Goal: Information Seeking & Learning: Find specific fact

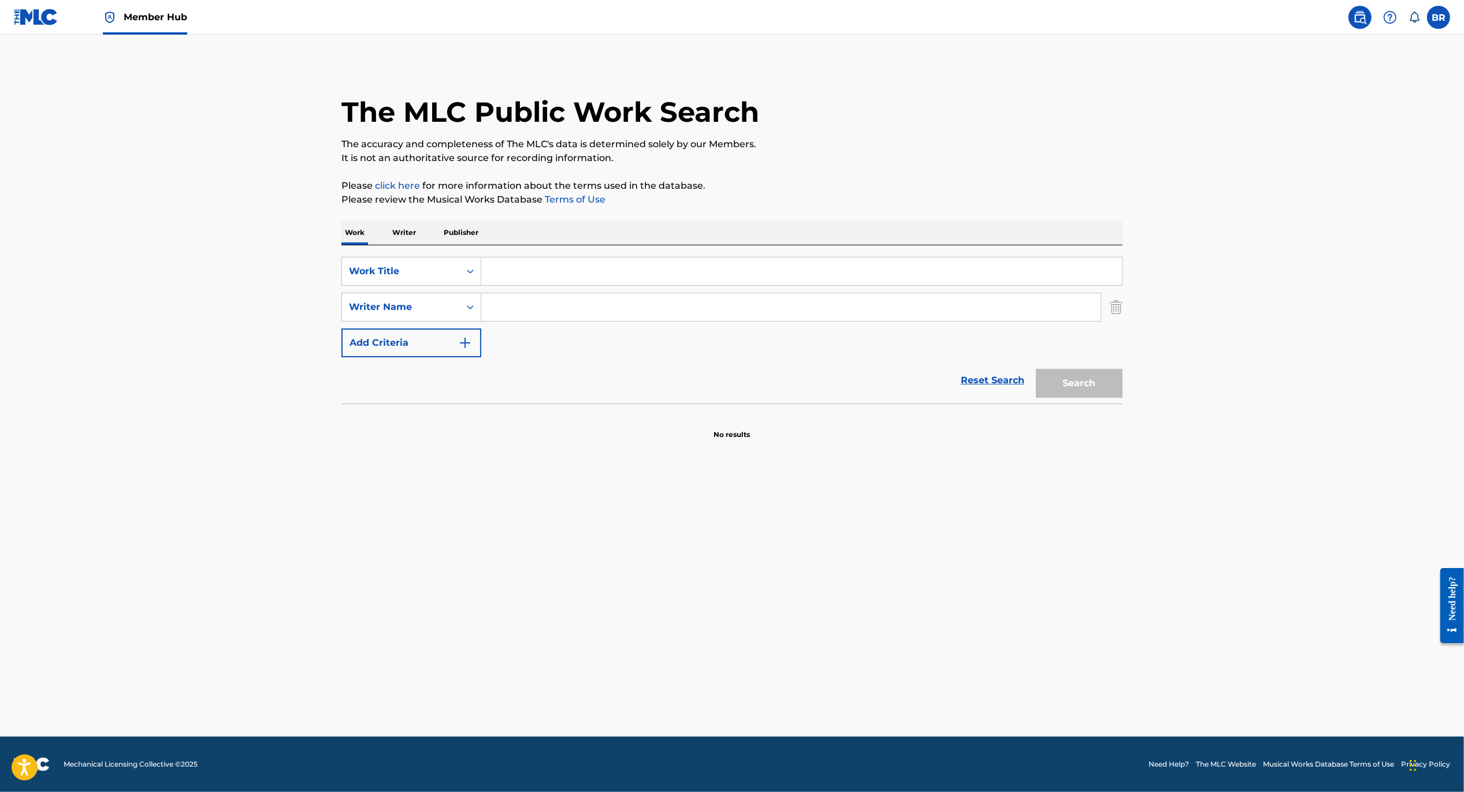
click at [513, 271] on input "Search Form" at bounding box center [801, 272] width 641 height 28
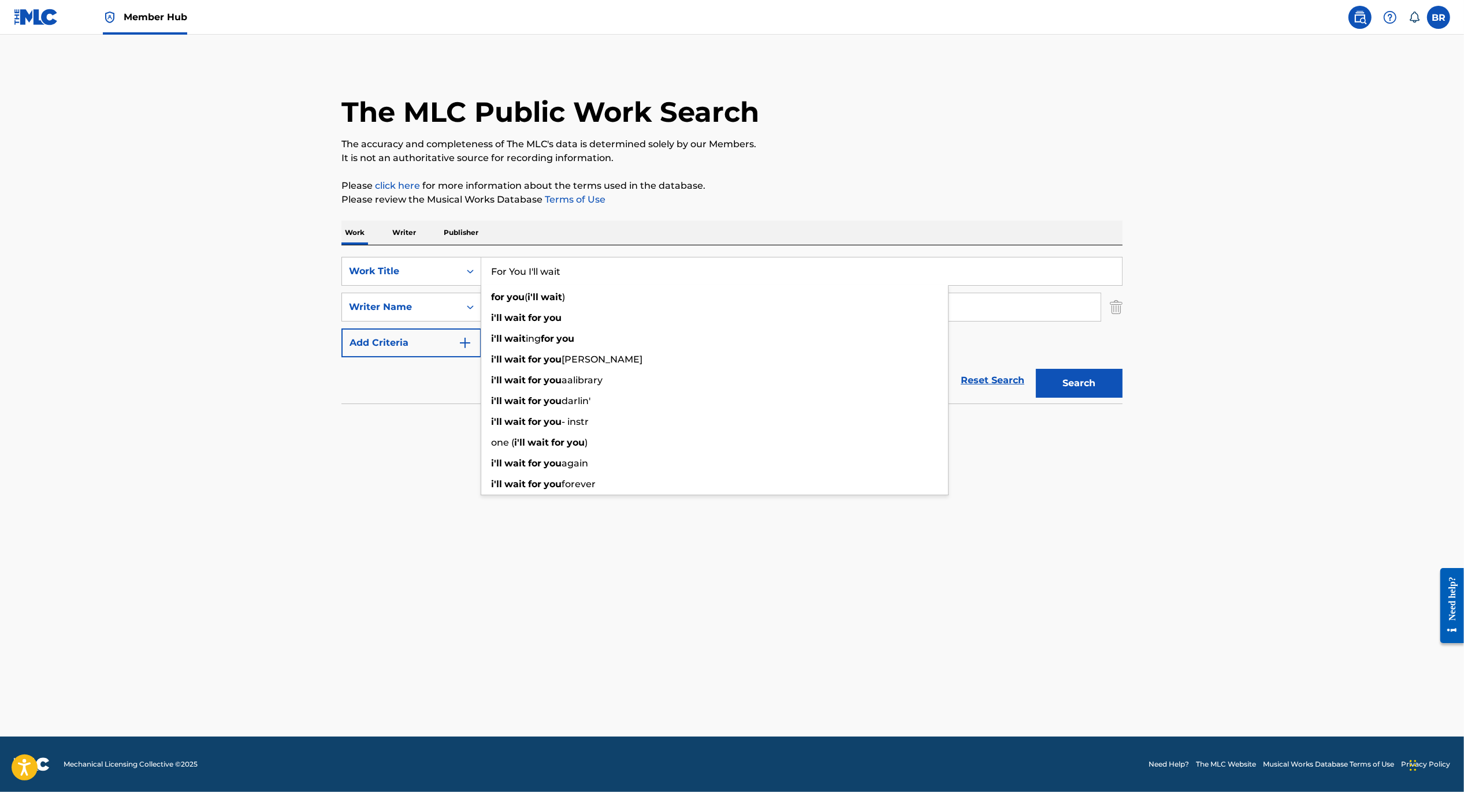
type input "For You I'll wait"
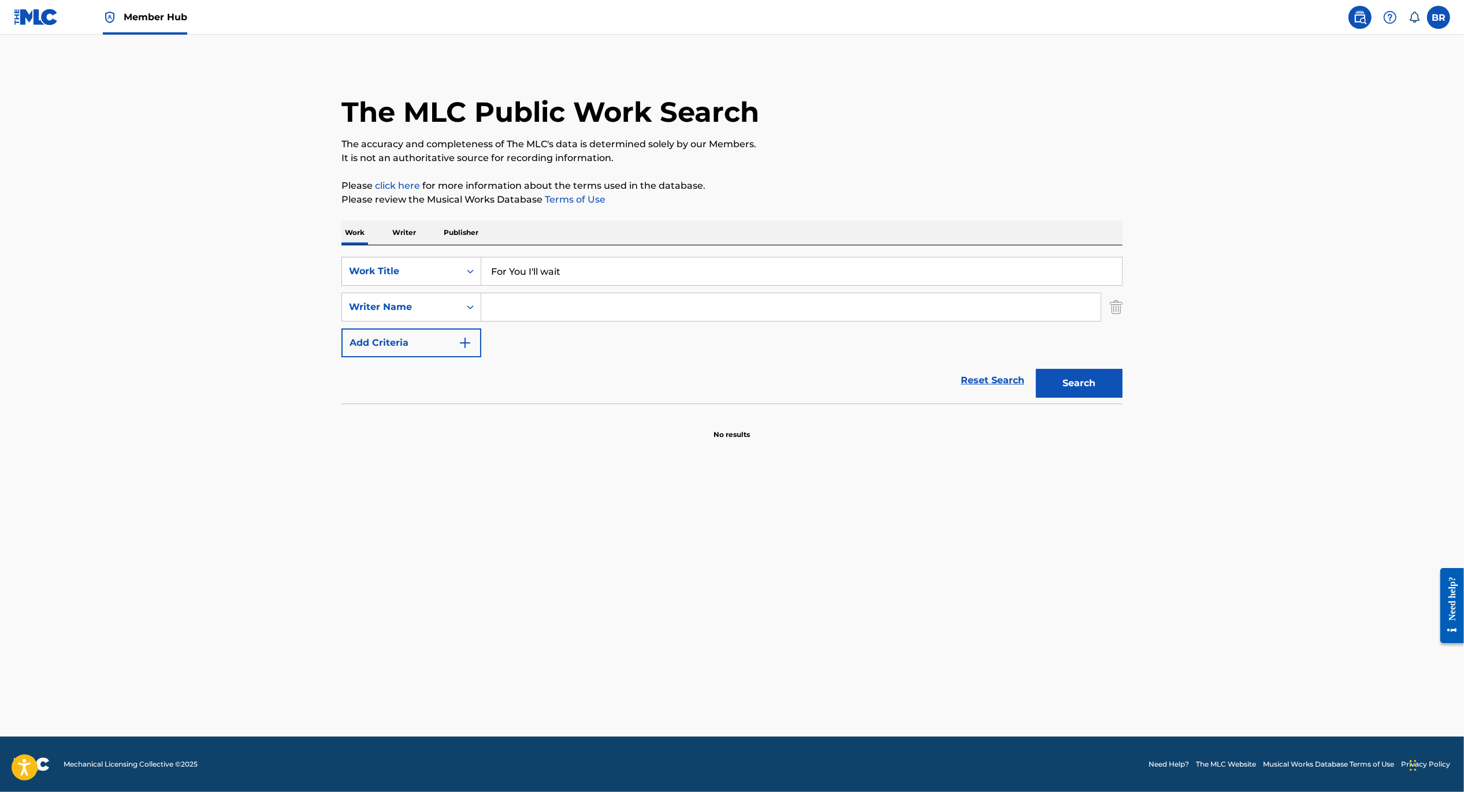
click at [356, 475] on main "The MLC Public Work Search The accuracy and completeness of The MLC's data is d…" at bounding box center [732, 386] width 1464 height 702
click at [593, 314] on input "Search Form" at bounding box center [790, 307] width 619 height 28
type input "[PERSON_NAME]"
click at [1036, 369] on button "Search" at bounding box center [1079, 383] width 87 height 29
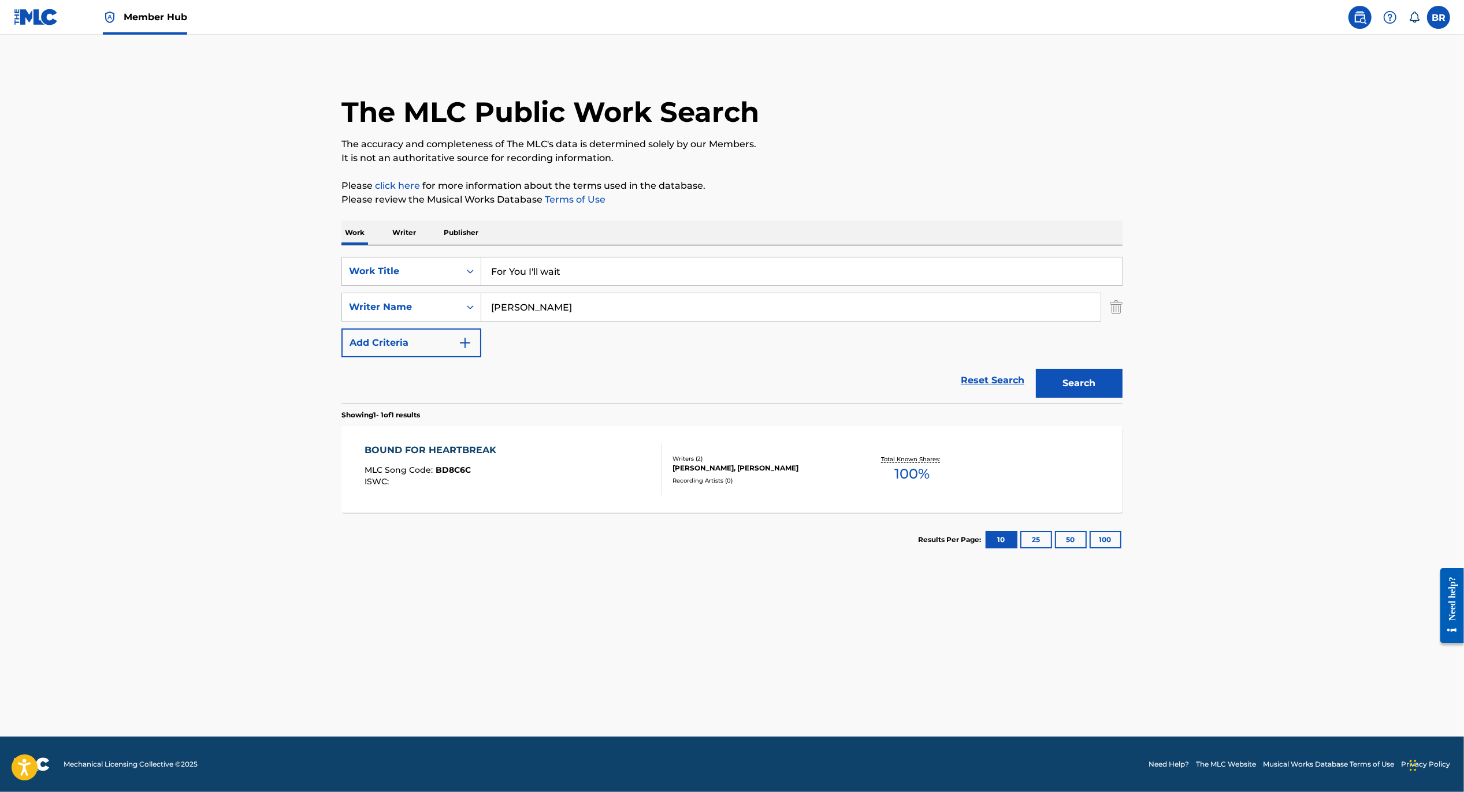
click at [461, 476] on div "MLC Song Code : BD8C6C" at bounding box center [433, 472] width 137 height 12
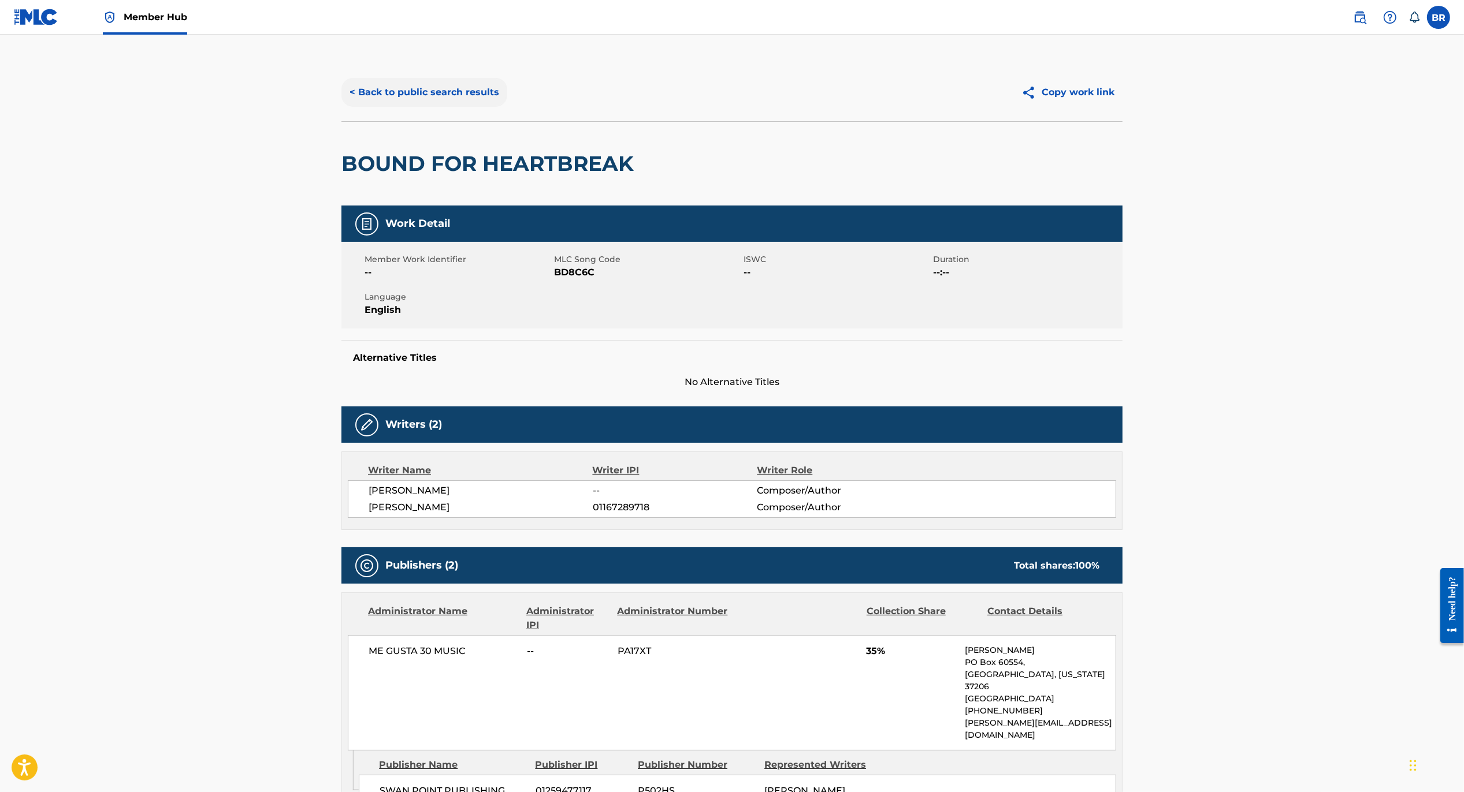
click at [392, 91] on button "< Back to public search results" at bounding box center [424, 92] width 166 height 29
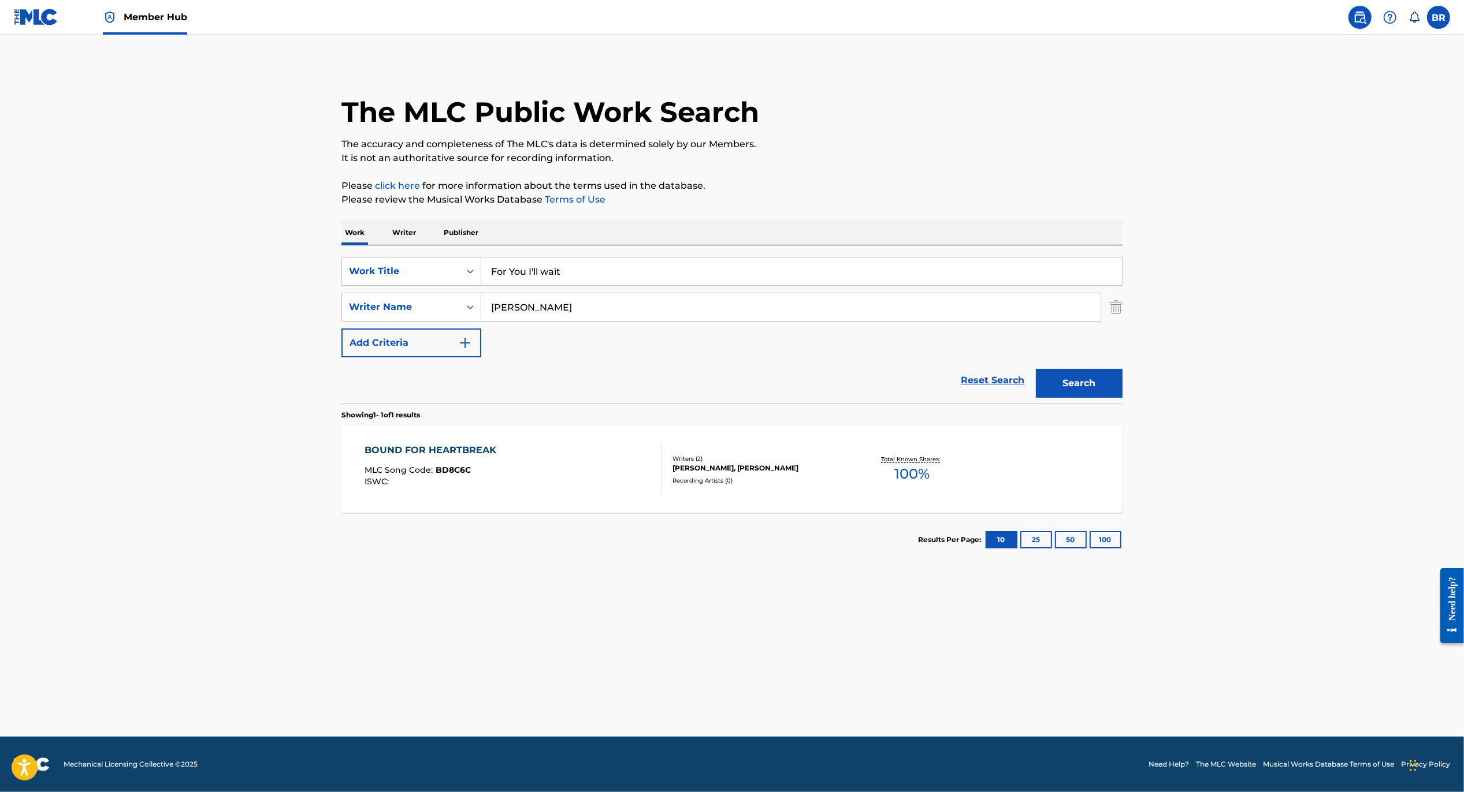
click at [574, 271] on input "For You I'll wait" at bounding box center [801, 272] width 641 height 28
click at [549, 312] on input "[PERSON_NAME]" at bounding box center [790, 307] width 619 height 28
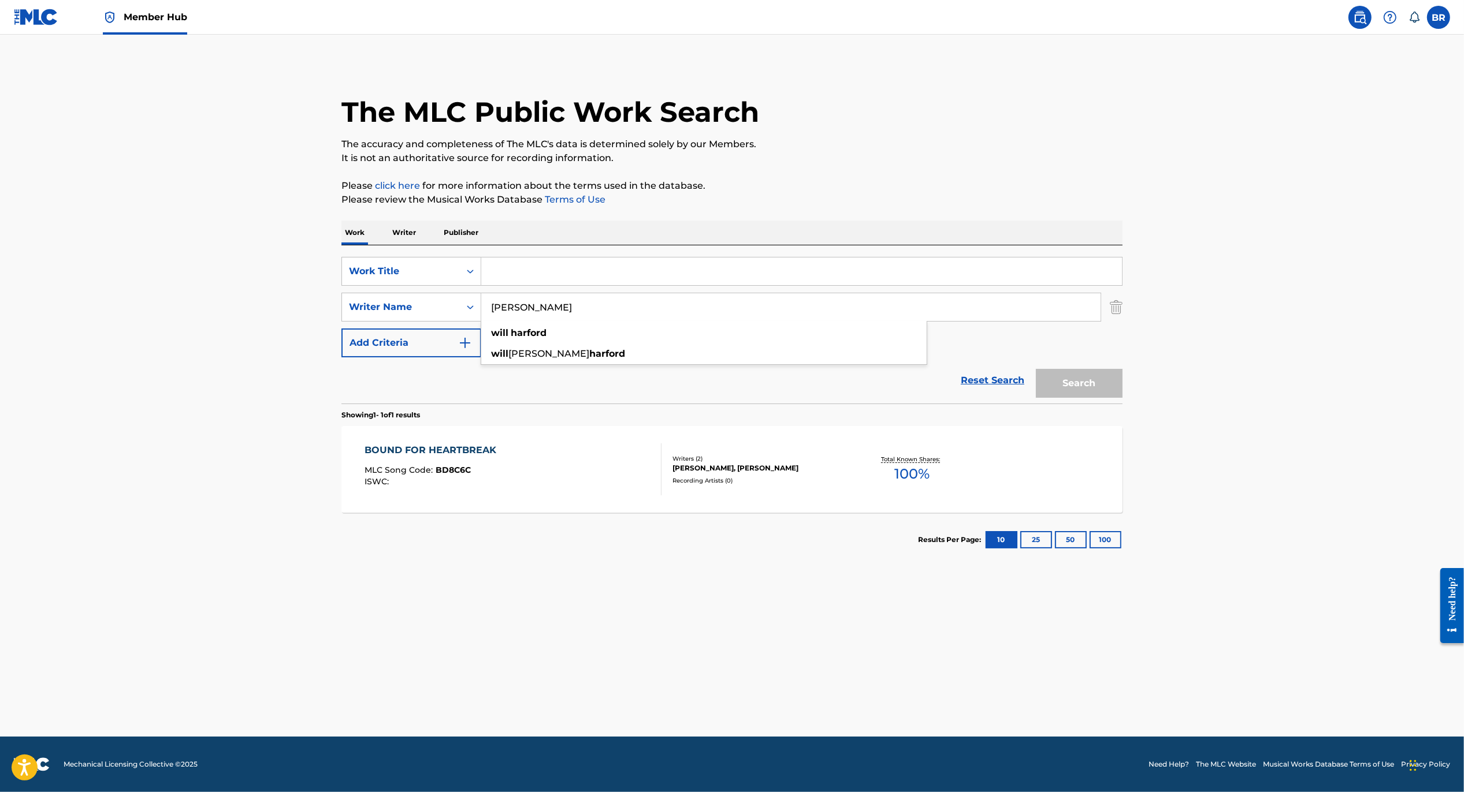
click at [549, 312] on input "[PERSON_NAME]" at bounding box center [790, 307] width 619 height 28
click at [576, 335] on strong "[PERSON_NAME]" at bounding box center [617, 332] width 83 height 11
type input "[PERSON_NAME]"
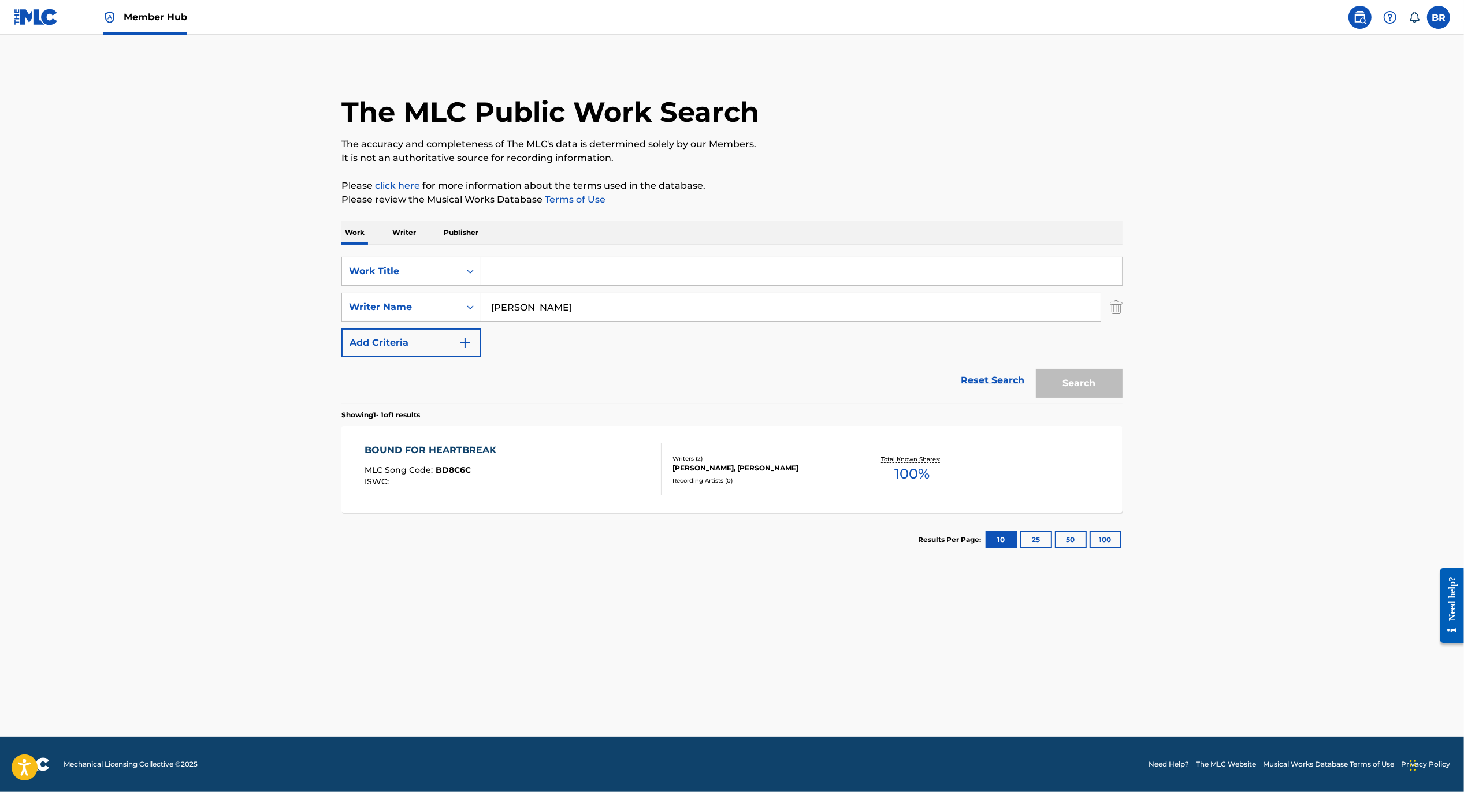
click at [578, 289] on div "SearchWithCriteria8d0560f2-9f91-422c-b0b9-132bdba88f18 Work Title SearchWithCri…" at bounding box center [731, 307] width 781 height 100
click at [516, 277] on input "Search Form" at bounding box center [801, 272] width 641 height 28
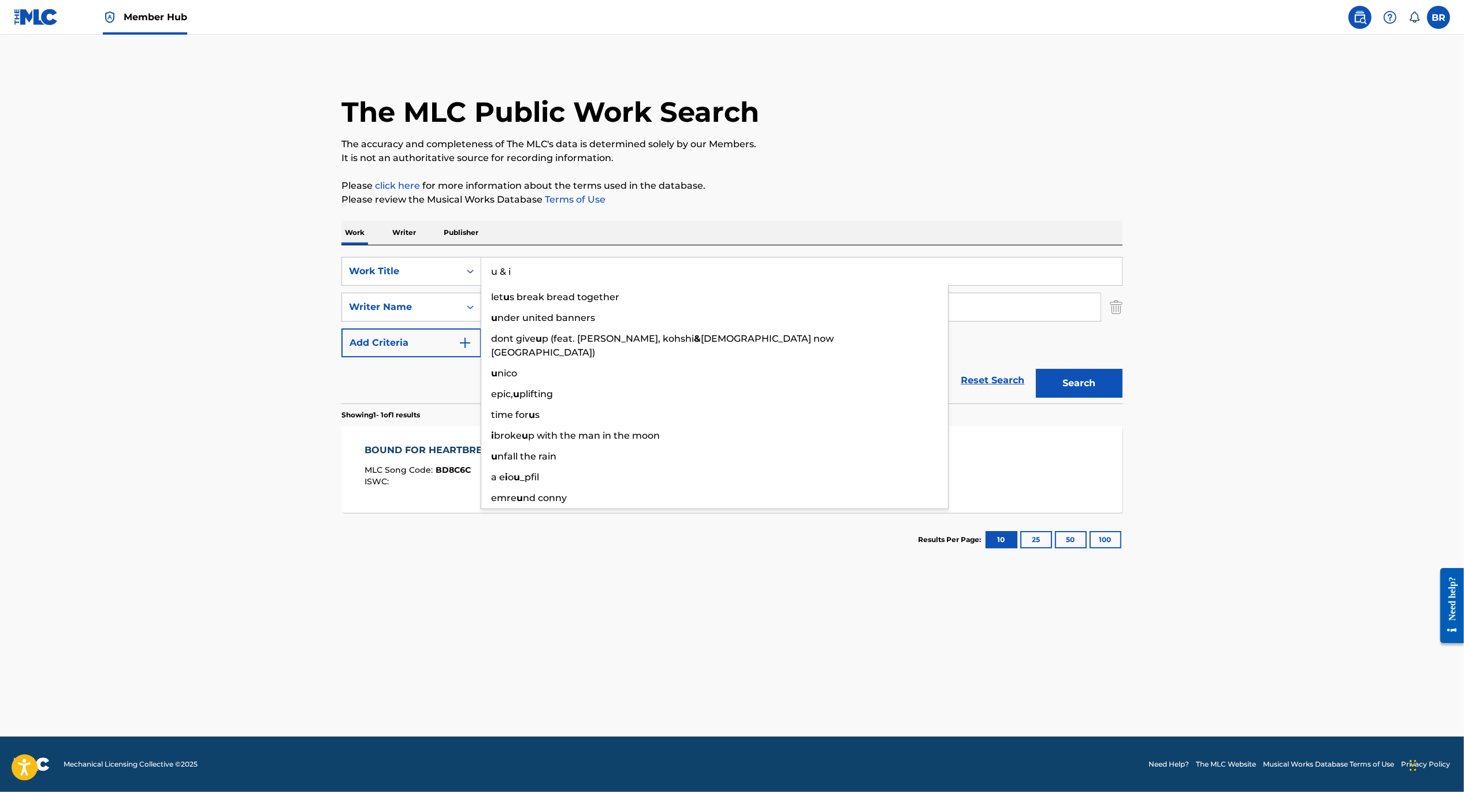
type input "u & i"
click at [320, 479] on main "The MLC Public Work Search The accuracy and completeness of The MLC's data is d…" at bounding box center [732, 386] width 1464 height 702
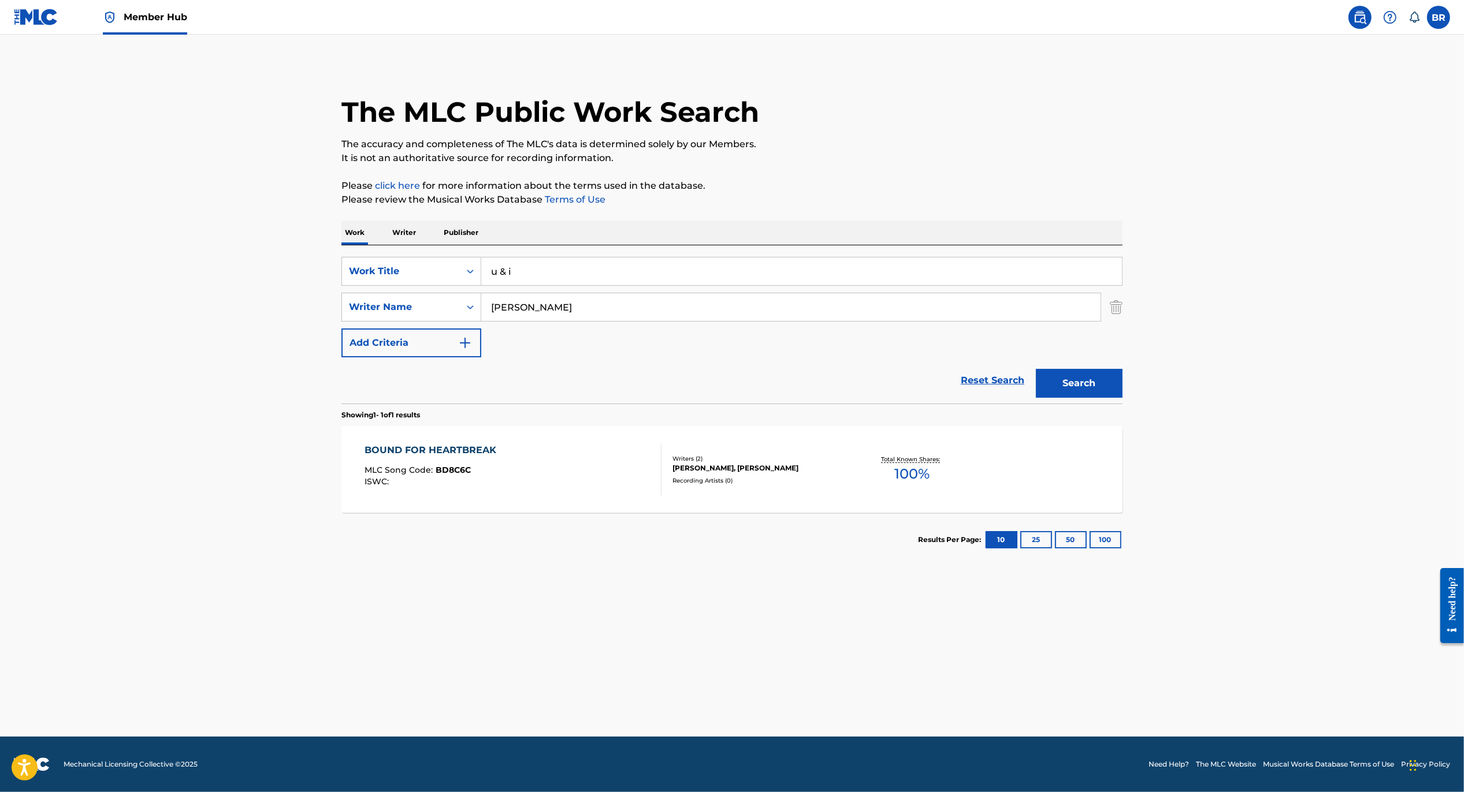
click at [533, 310] on input "[PERSON_NAME]" at bounding box center [790, 307] width 619 height 28
click at [528, 352] on strong "[PERSON_NAME]" at bounding box center [532, 353] width 83 height 11
click at [1092, 382] on button "Search" at bounding box center [1079, 383] width 87 height 29
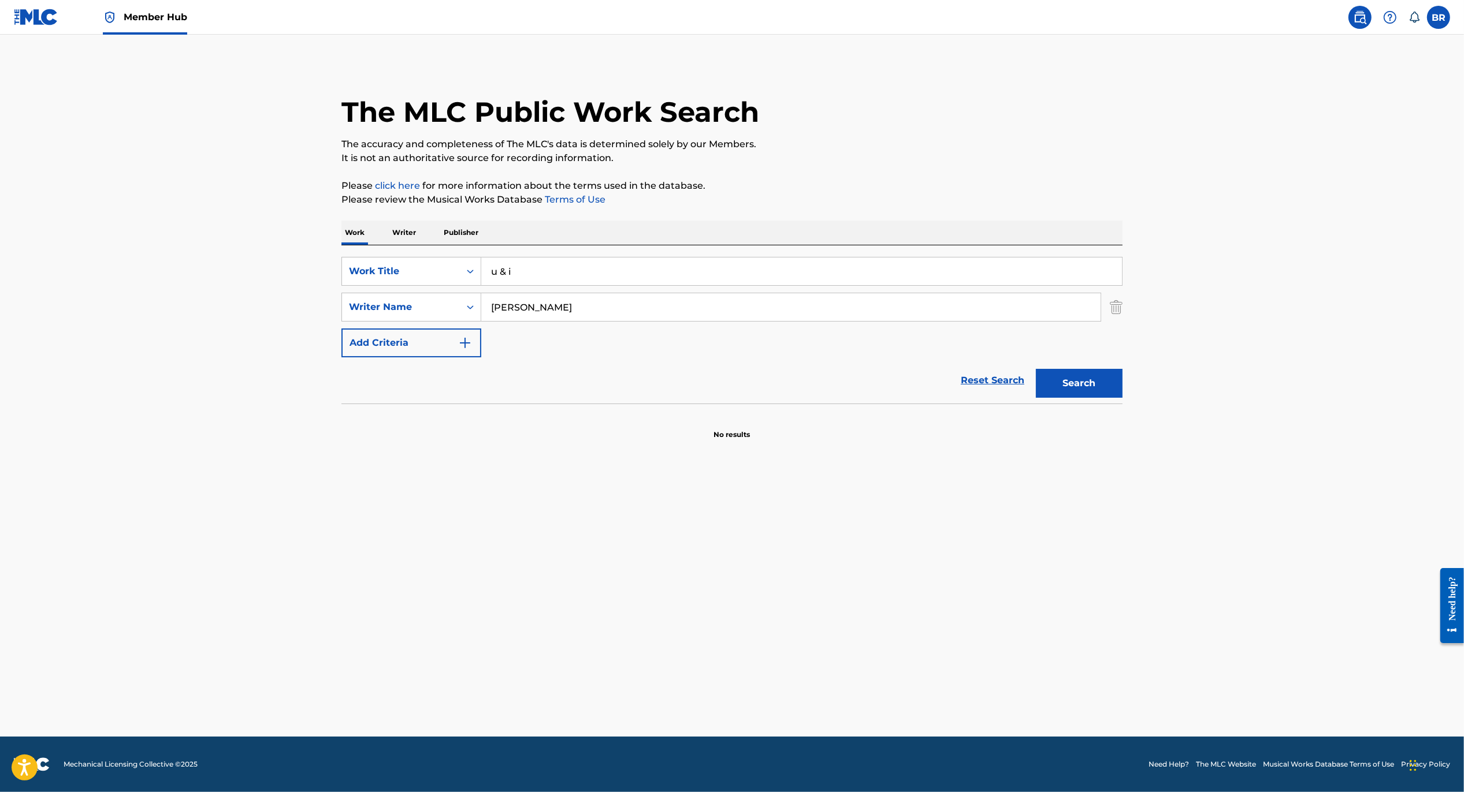
click at [556, 310] on input "[PERSON_NAME]" at bounding box center [790, 307] width 619 height 28
type input "[PERSON_NAME]"
click at [1036, 369] on button "Search" at bounding box center [1079, 383] width 87 height 29
click at [527, 277] on input "u & i" at bounding box center [801, 272] width 641 height 28
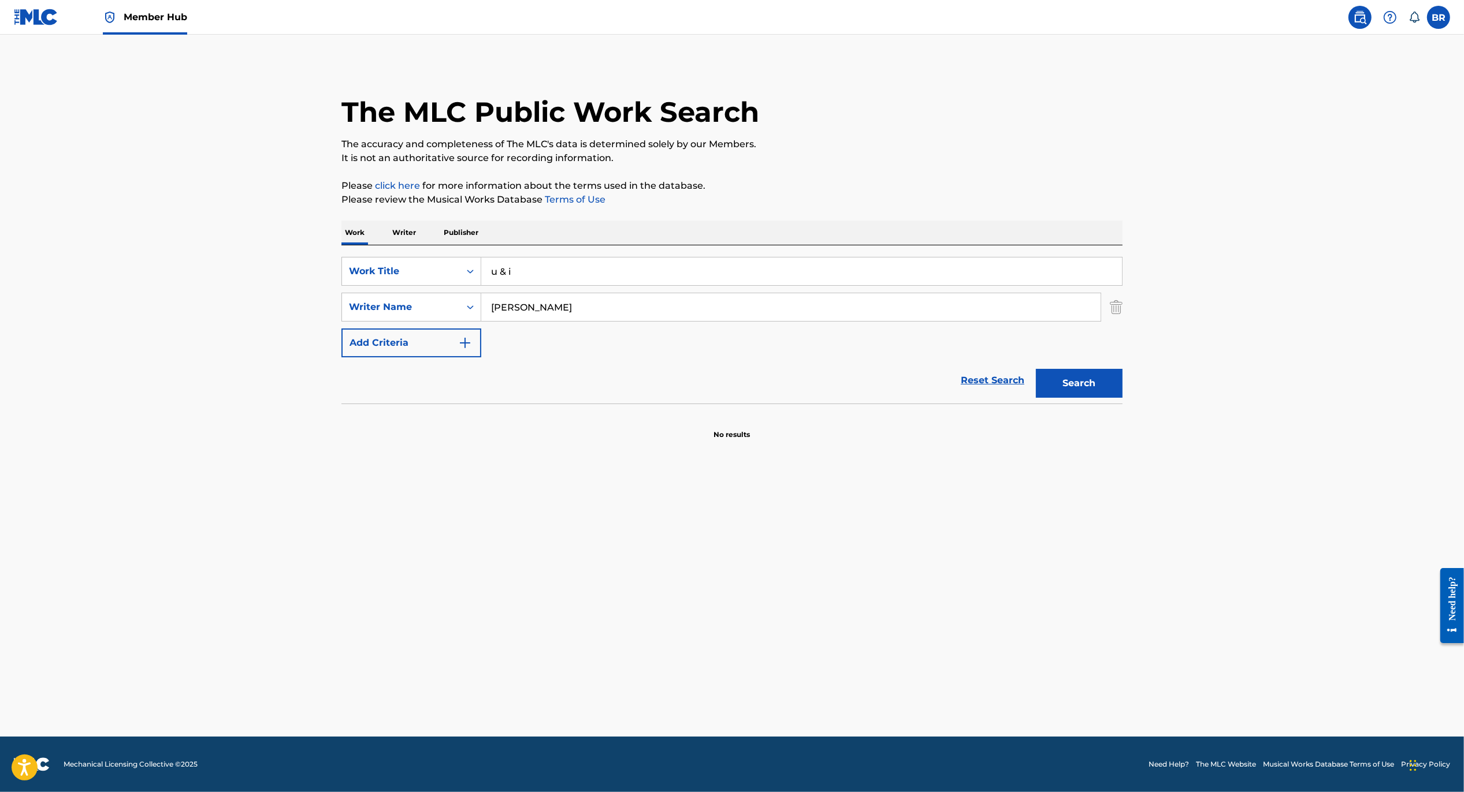
click at [527, 277] on input "u & i" at bounding box center [801, 272] width 641 height 28
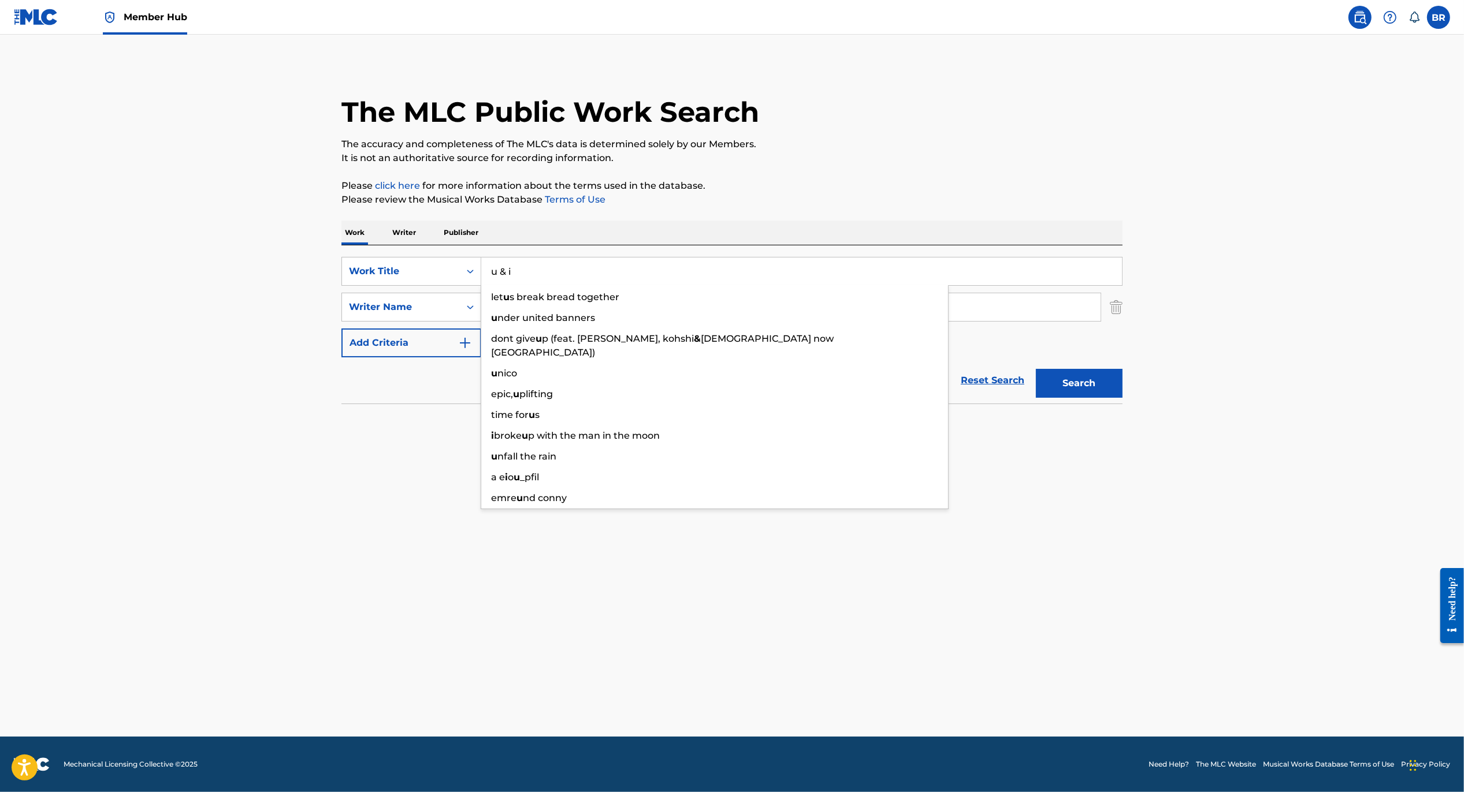
click at [527, 277] on input "u & i" at bounding box center [801, 272] width 641 height 28
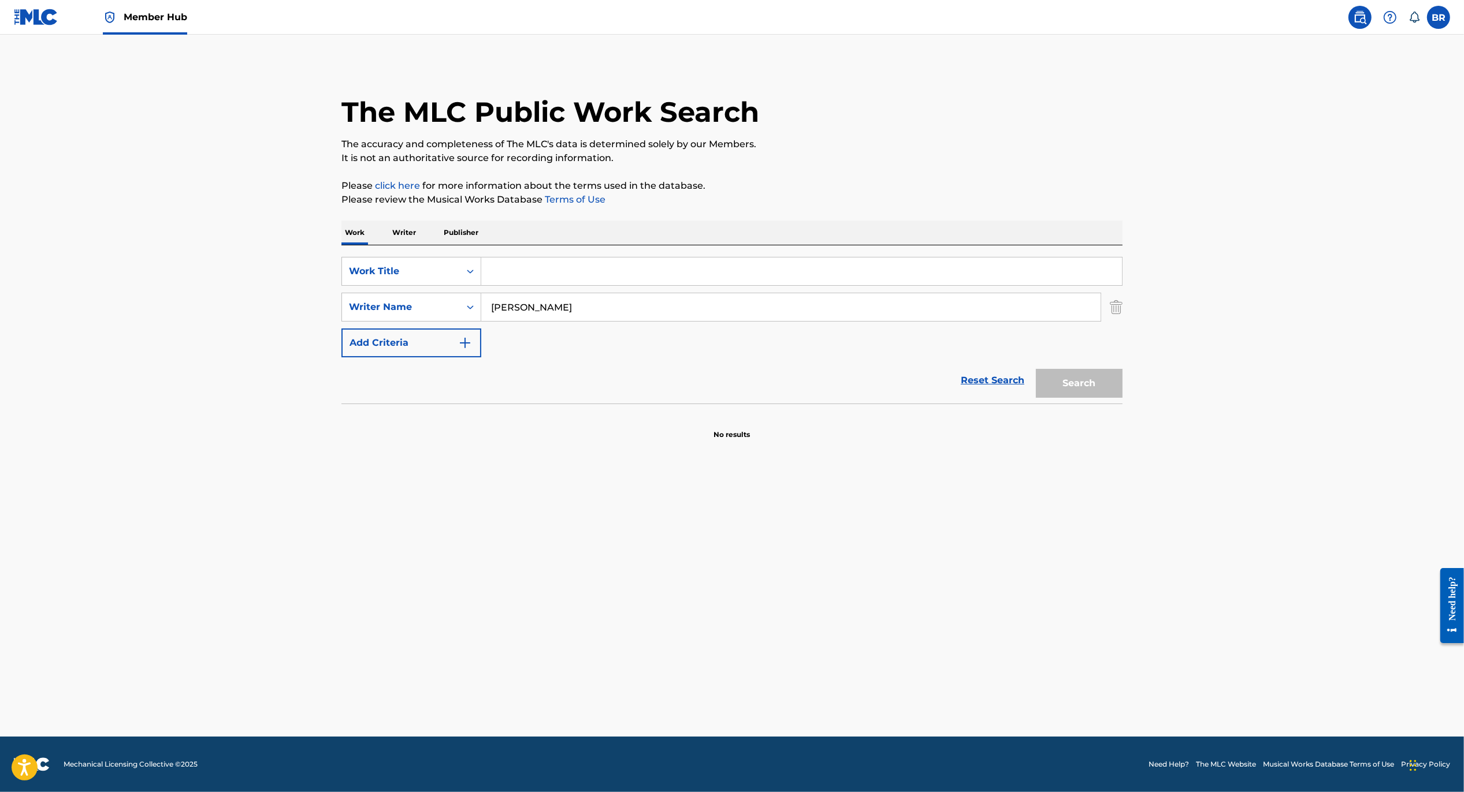
click at [397, 230] on p "Writer" at bounding box center [404, 233] width 31 height 24
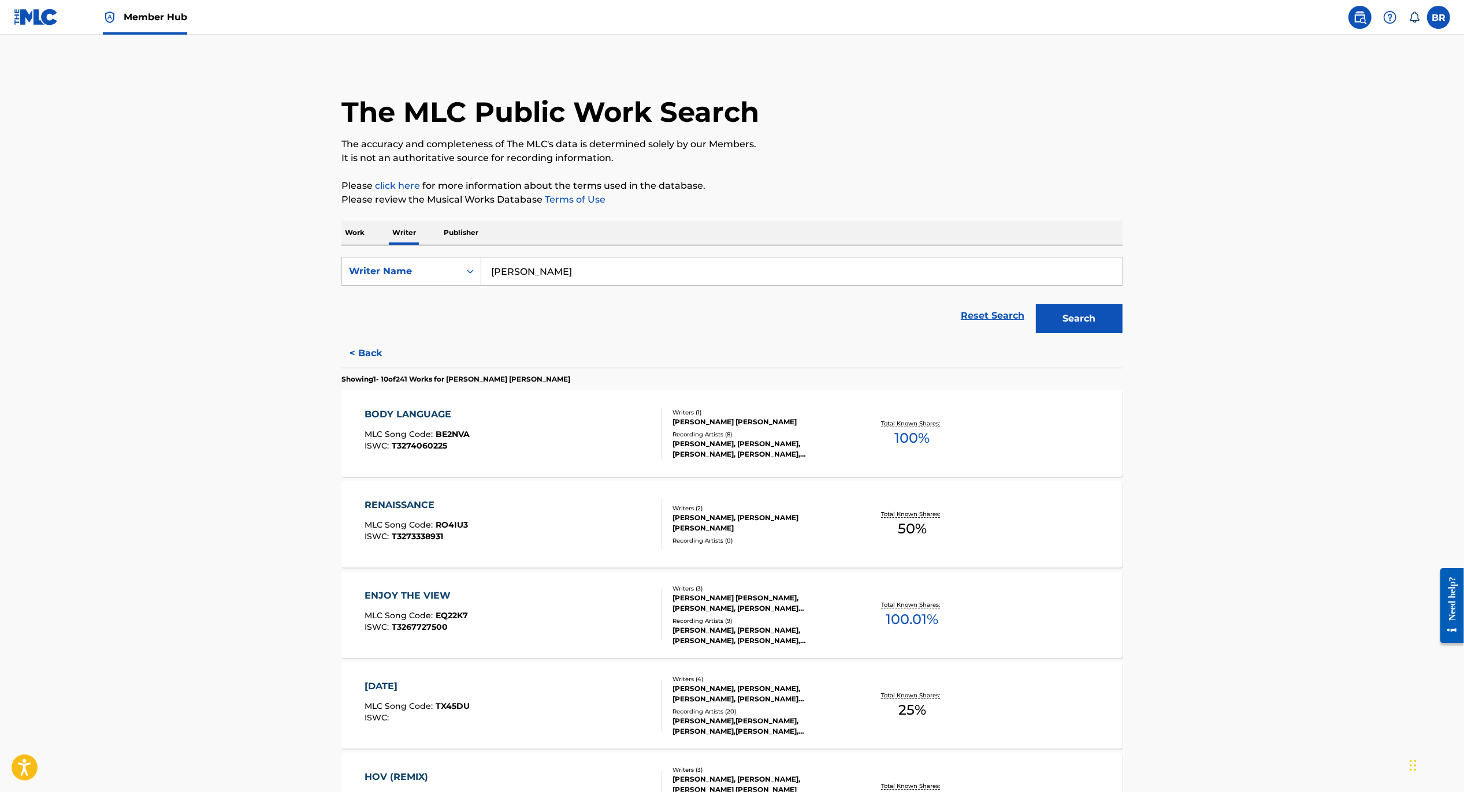
click at [532, 270] on input "[PERSON_NAME]" at bounding box center [801, 272] width 641 height 28
click at [532, 270] on input "GrahamStiefel" at bounding box center [801, 272] width 641 height 28
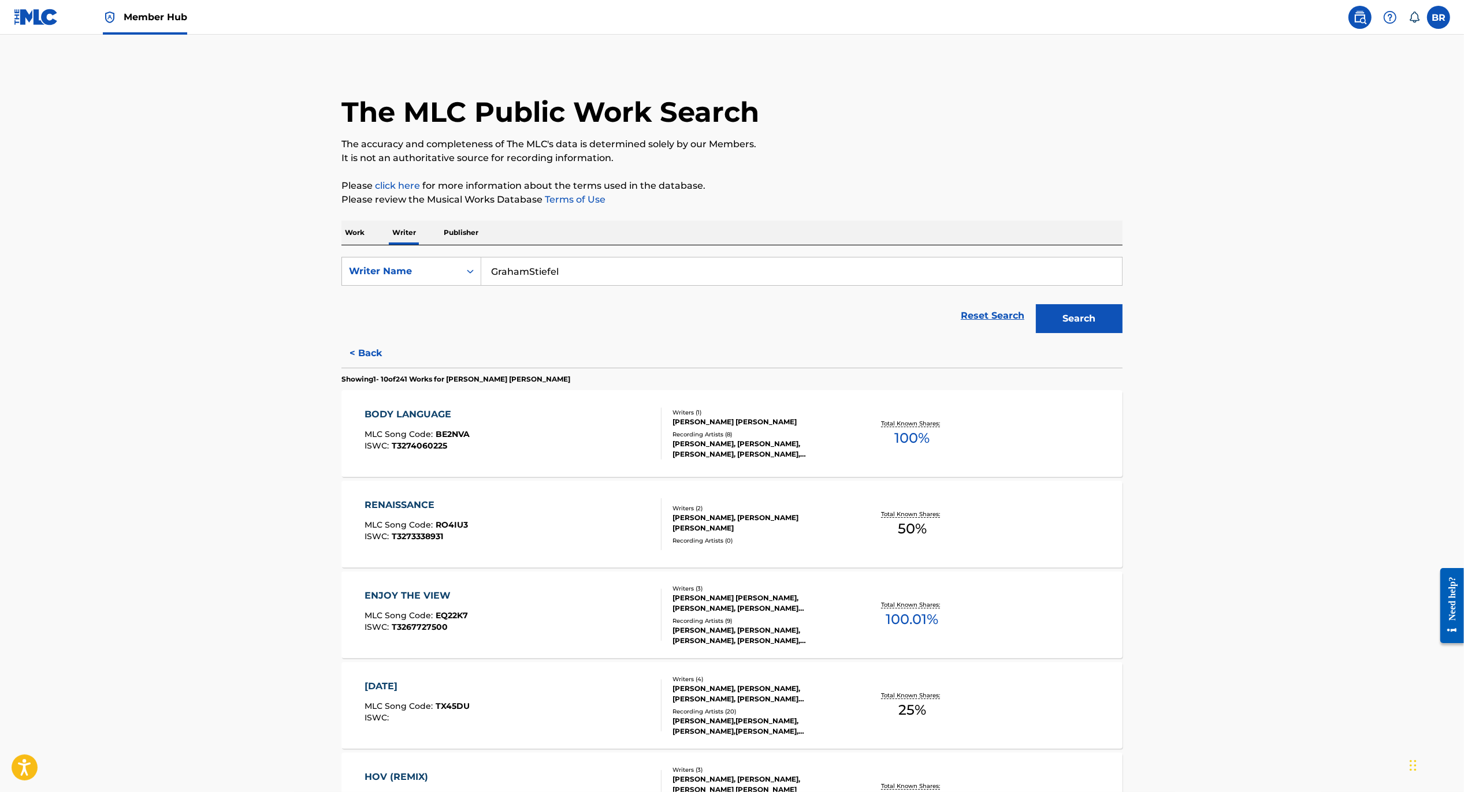
click at [535, 271] on input "GrahamStiefel" at bounding box center [801, 272] width 641 height 28
click at [535, 271] on input "GrahamSalexander [PERSON_NAME]" at bounding box center [801, 272] width 641 height 28
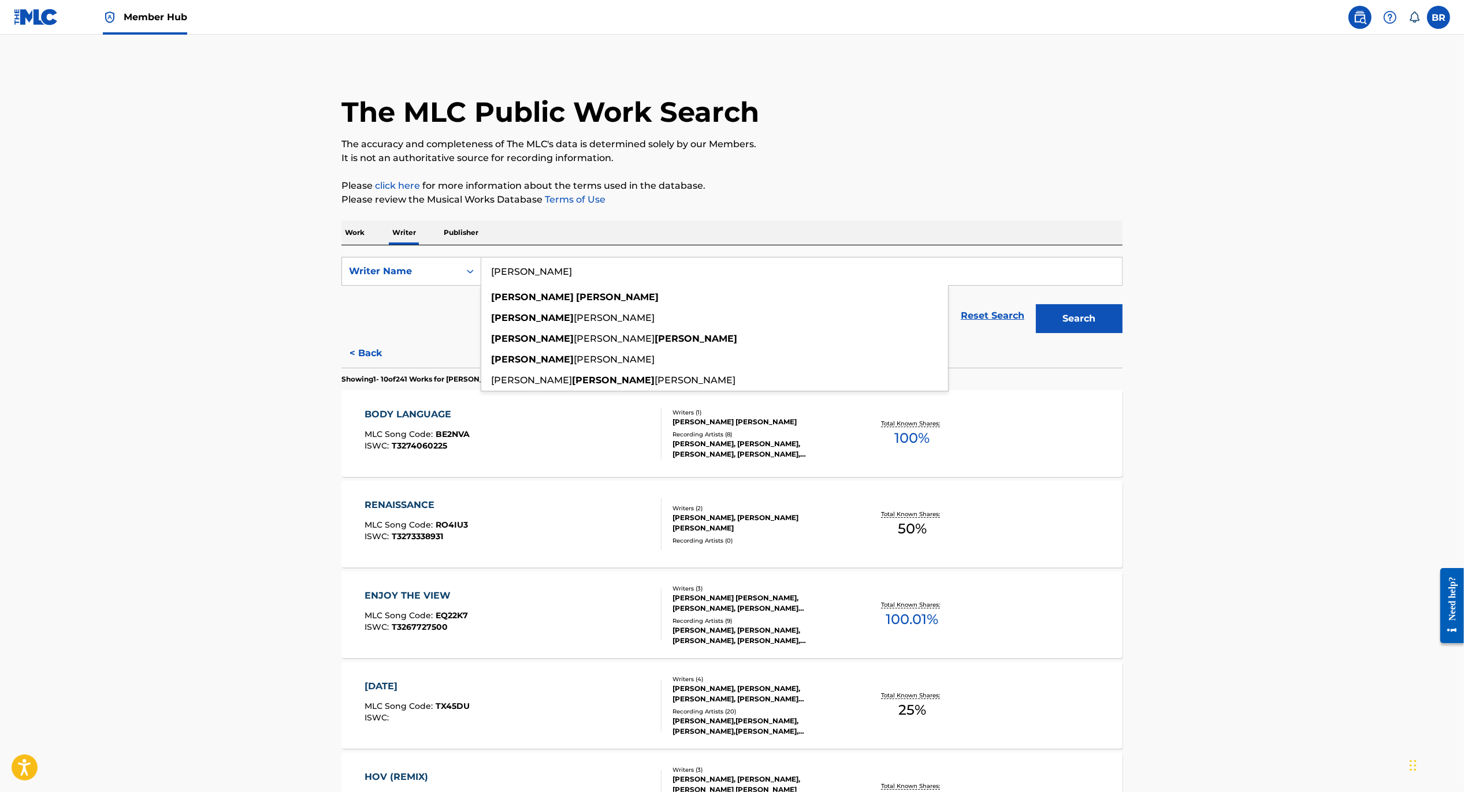
click at [1036, 304] on button "Search" at bounding box center [1079, 318] width 87 height 29
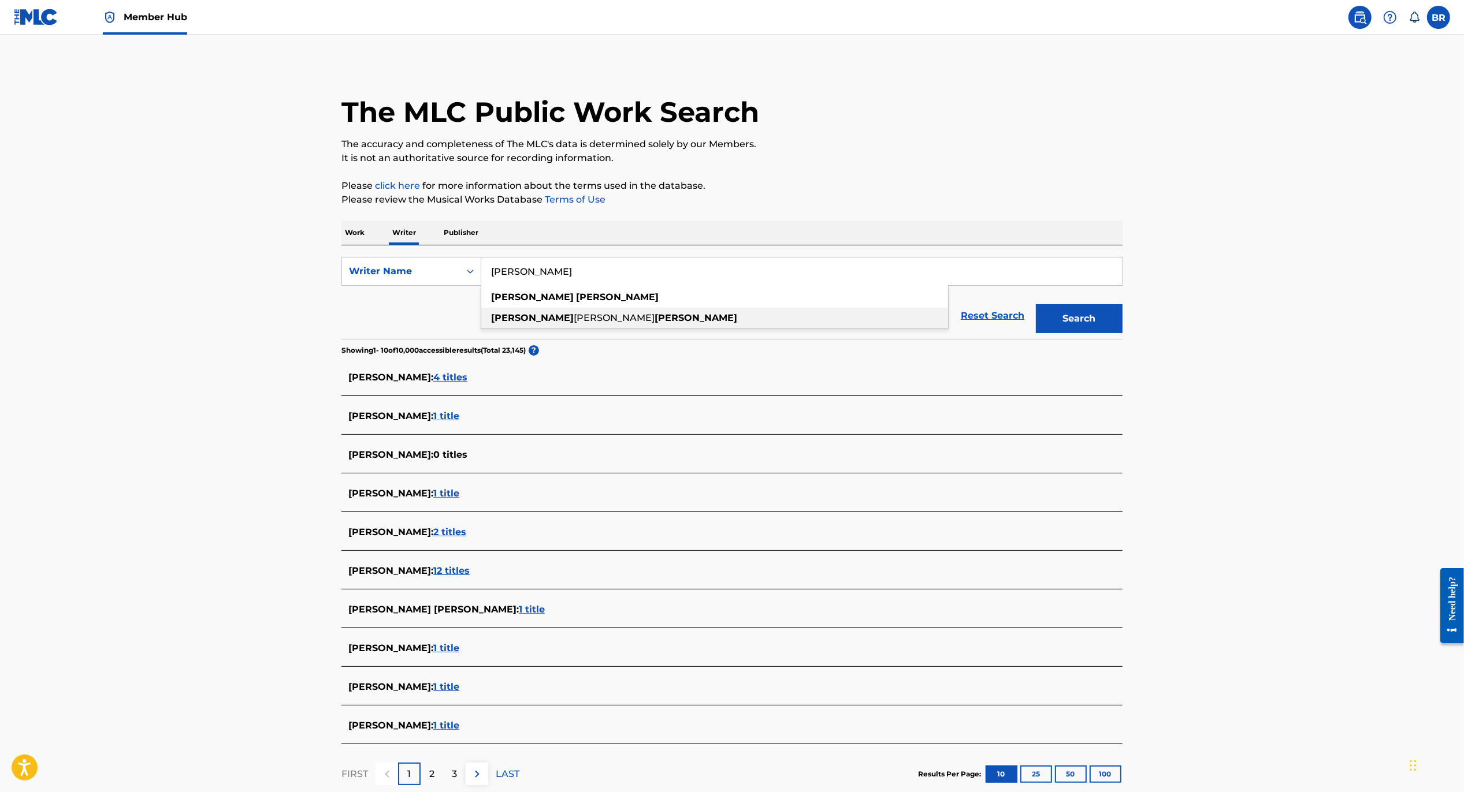
click at [654, 321] on strong "[PERSON_NAME]" at bounding box center [695, 317] width 83 height 11
type input "[PERSON_NAME]"
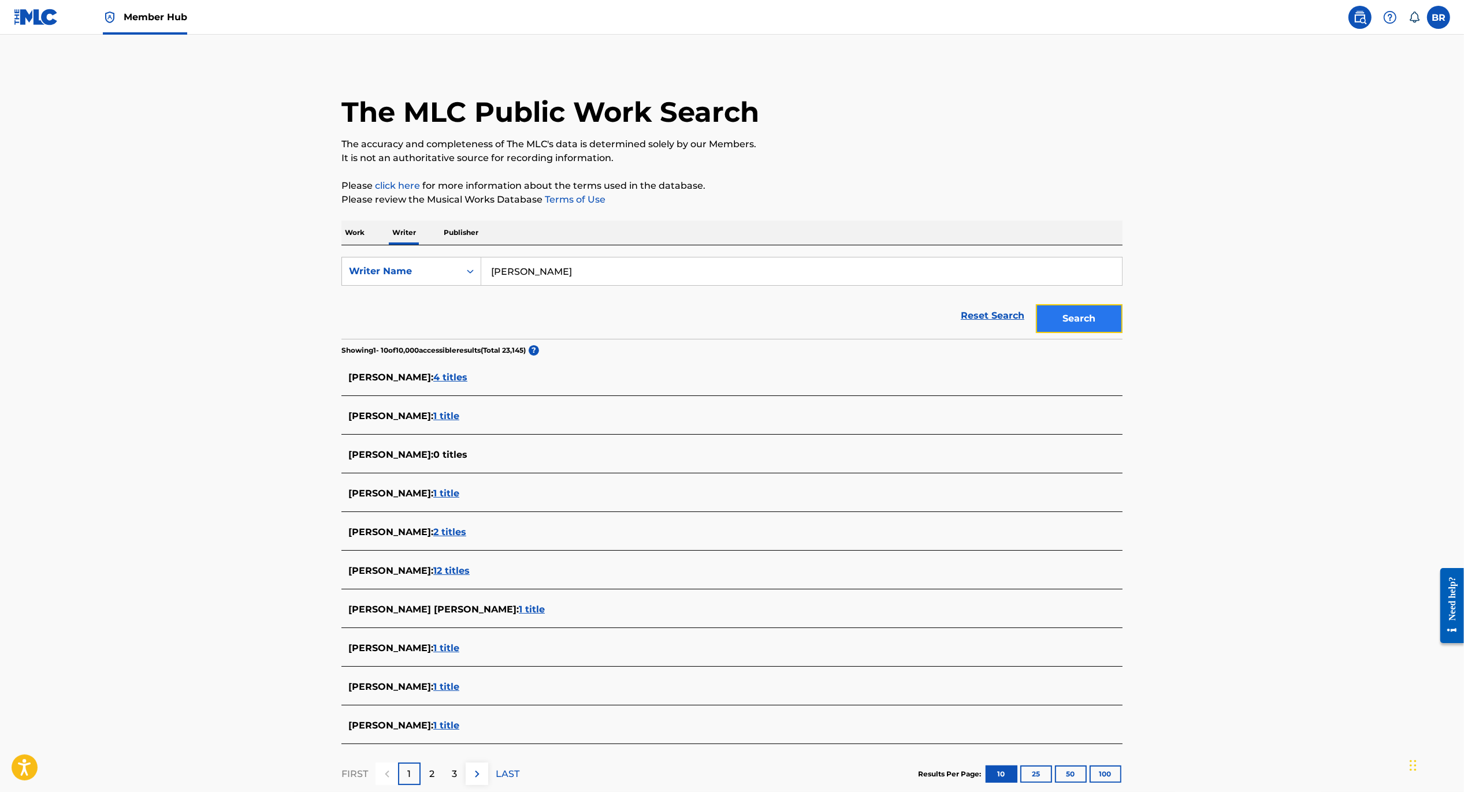
click at [1085, 322] on button "Search" at bounding box center [1079, 318] width 87 height 29
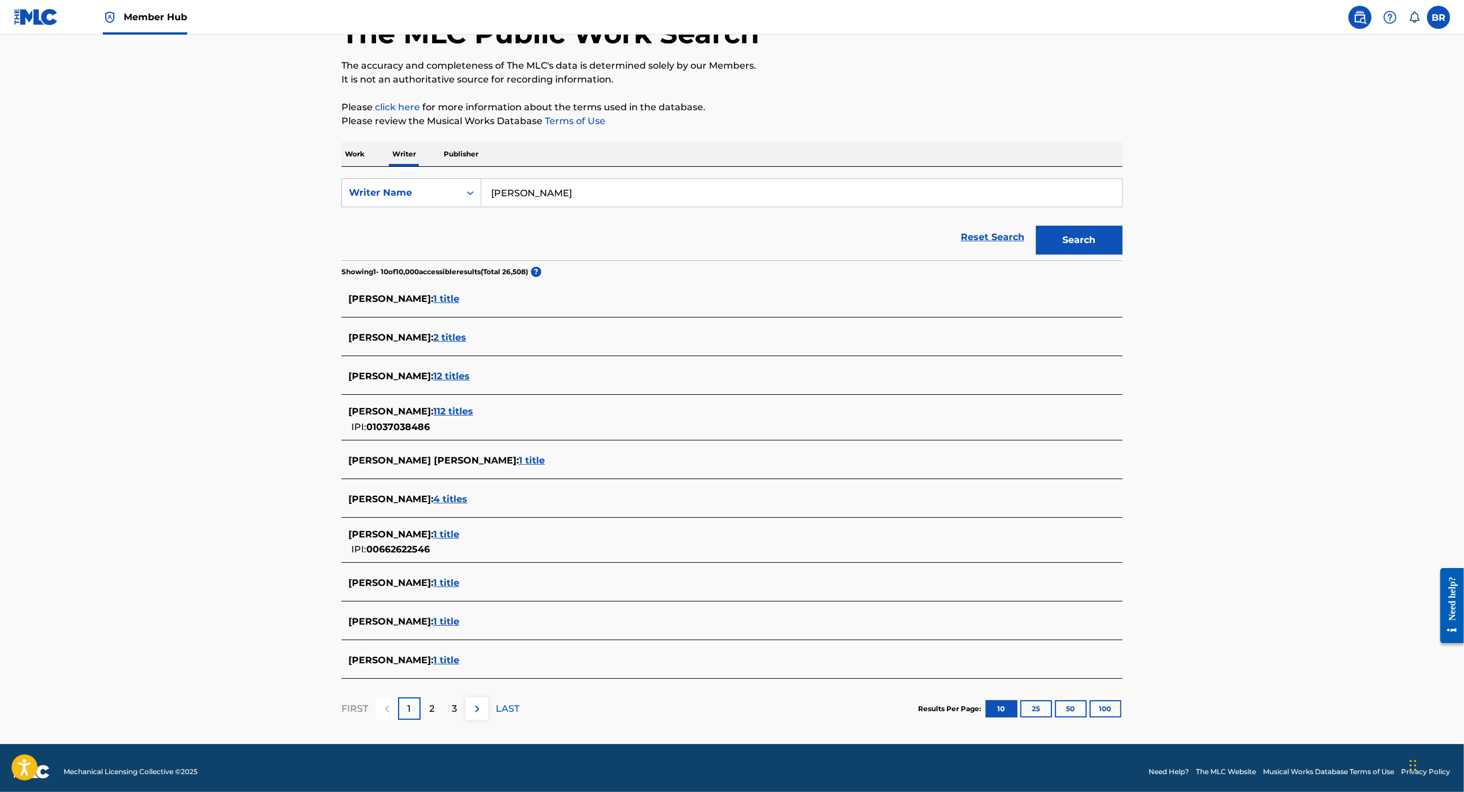
scroll to position [85, 0]
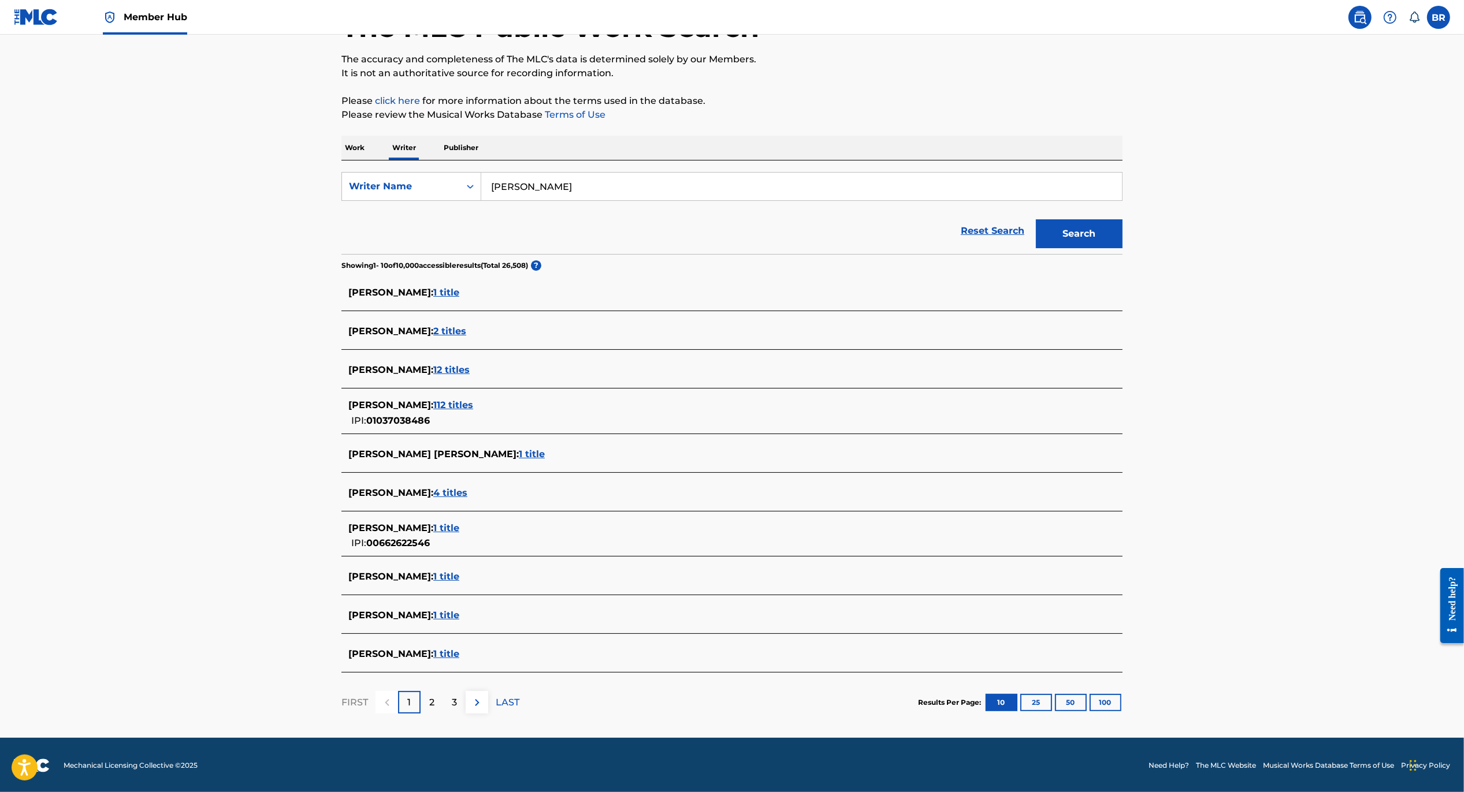
click at [459, 654] on span "1 title" at bounding box center [446, 654] width 26 height 11
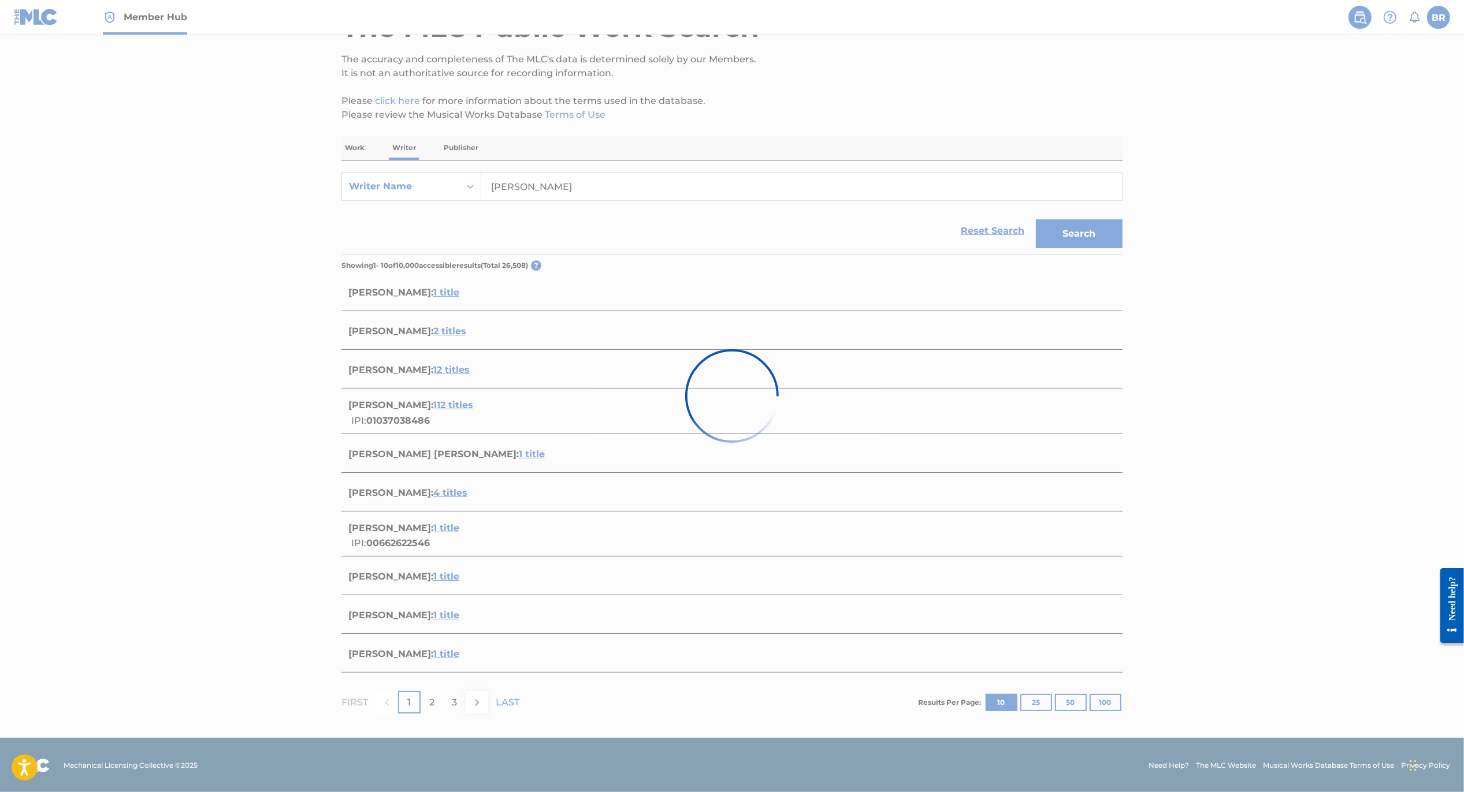
scroll to position [0, 0]
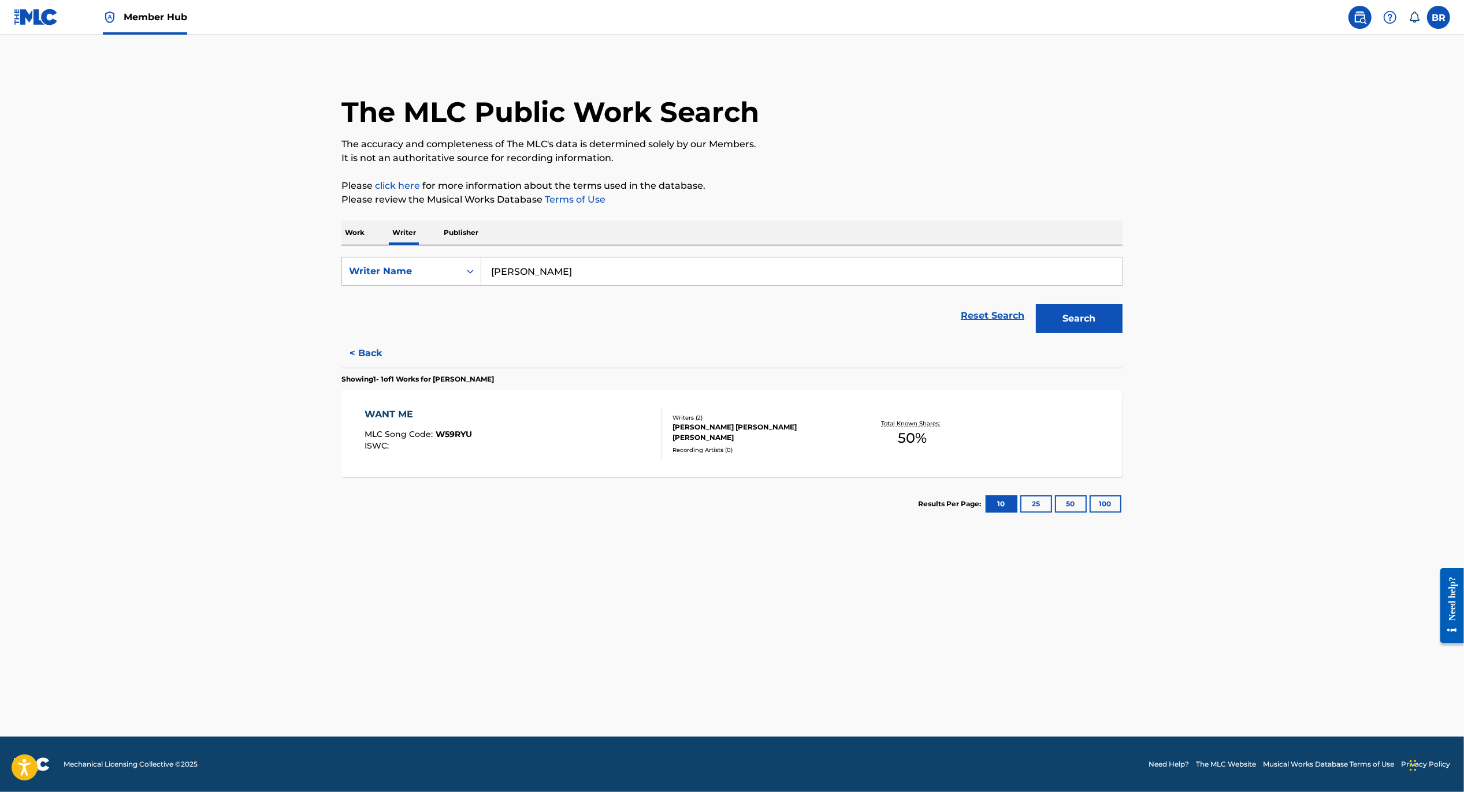
click at [368, 410] on div "WANT ME" at bounding box center [418, 415] width 107 height 14
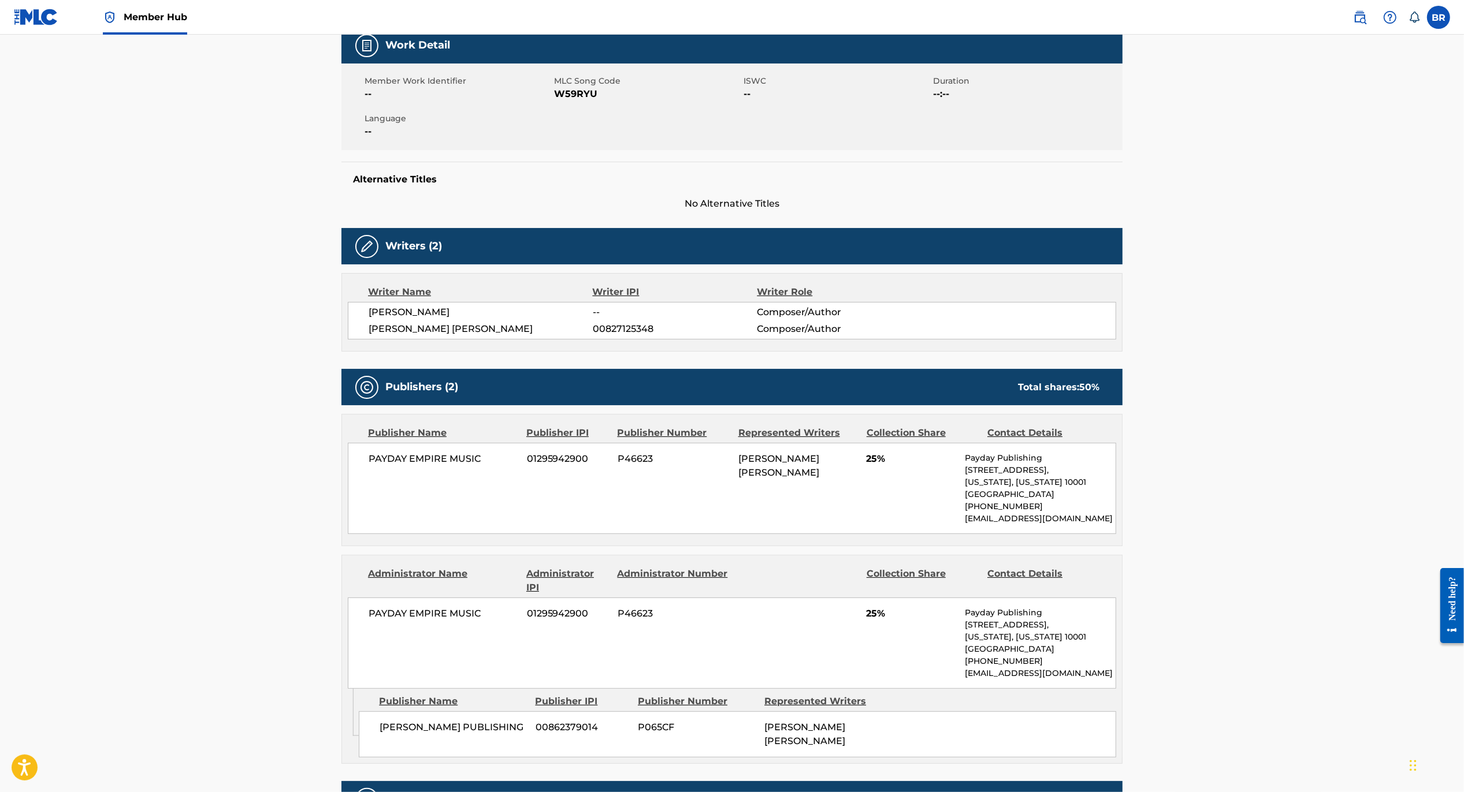
scroll to position [175, 0]
